Goal: Entertainment & Leisure: Consume media (video, audio)

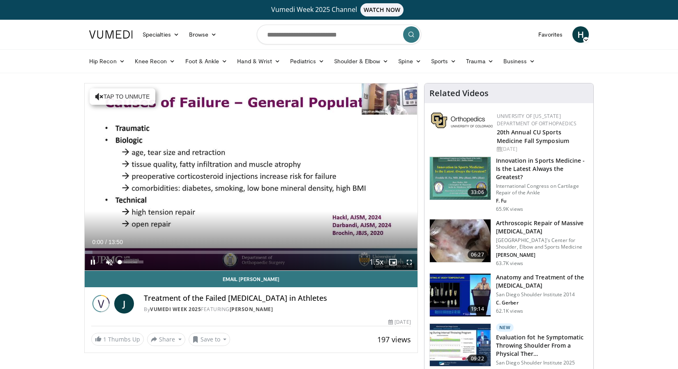
click at [108, 262] on span "Video Player" at bounding box center [109, 262] width 16 height 16
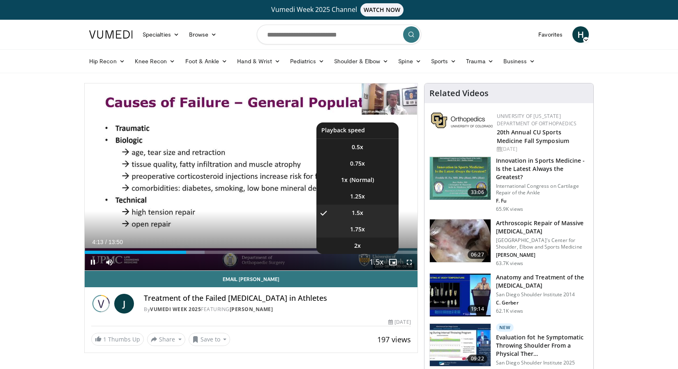
click at [352, 229] on span "1.75x" at bounding box center [357, 229] width 15 height 8
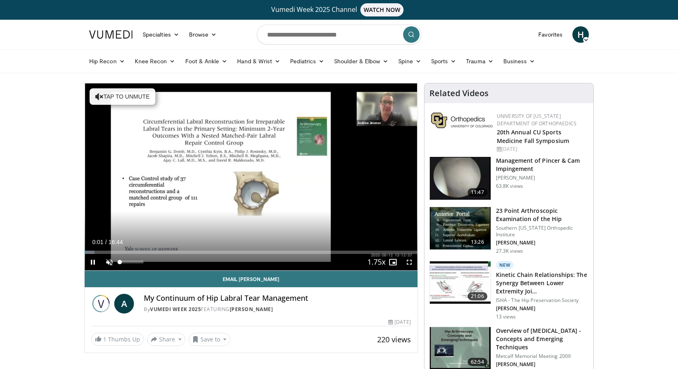
click at [109, 264] on span "Video Player" at bounding box center [109, 262] width 16 height 16
